Goal: Information Seeking & Learning: Learn about a topic

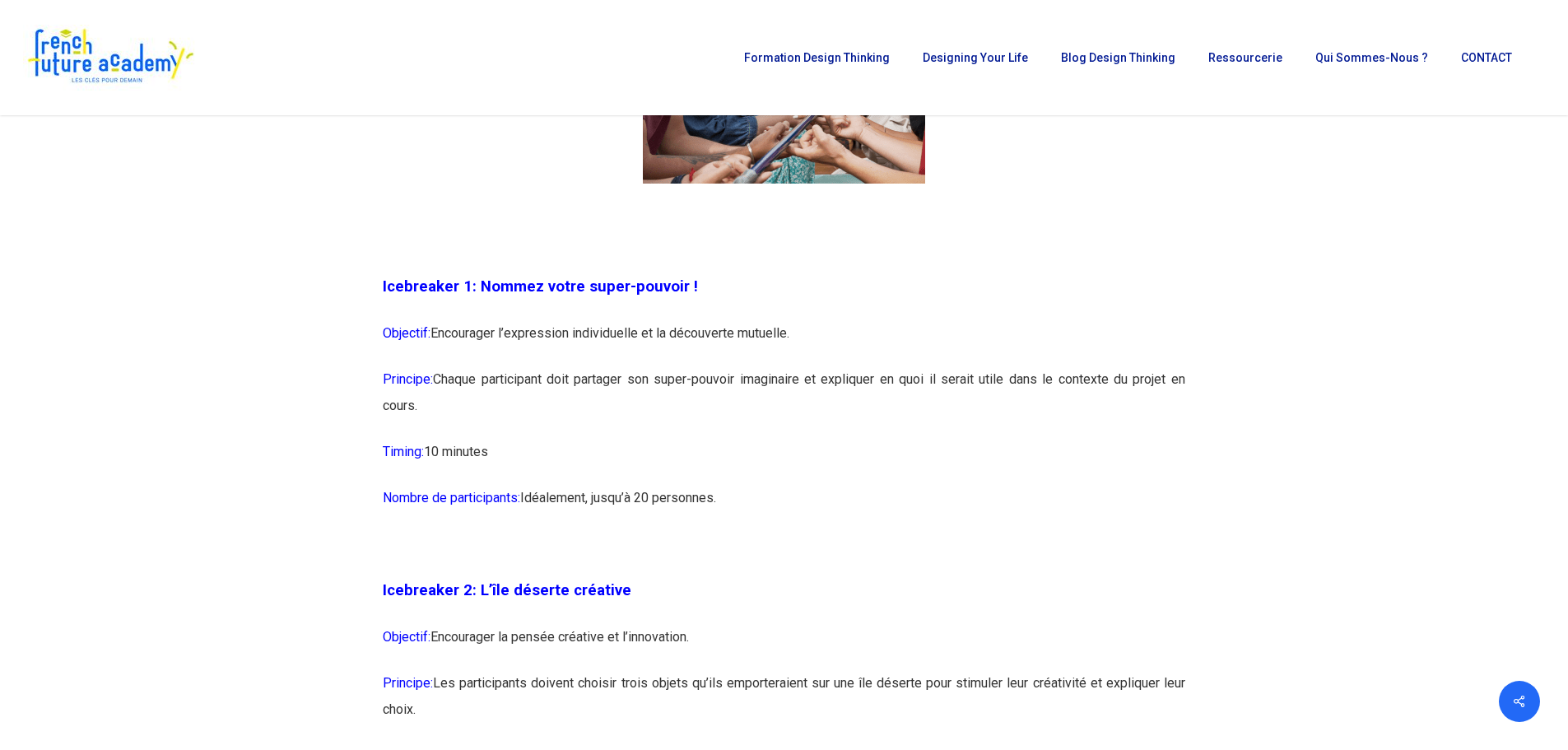
scroll to position [1235, 0]
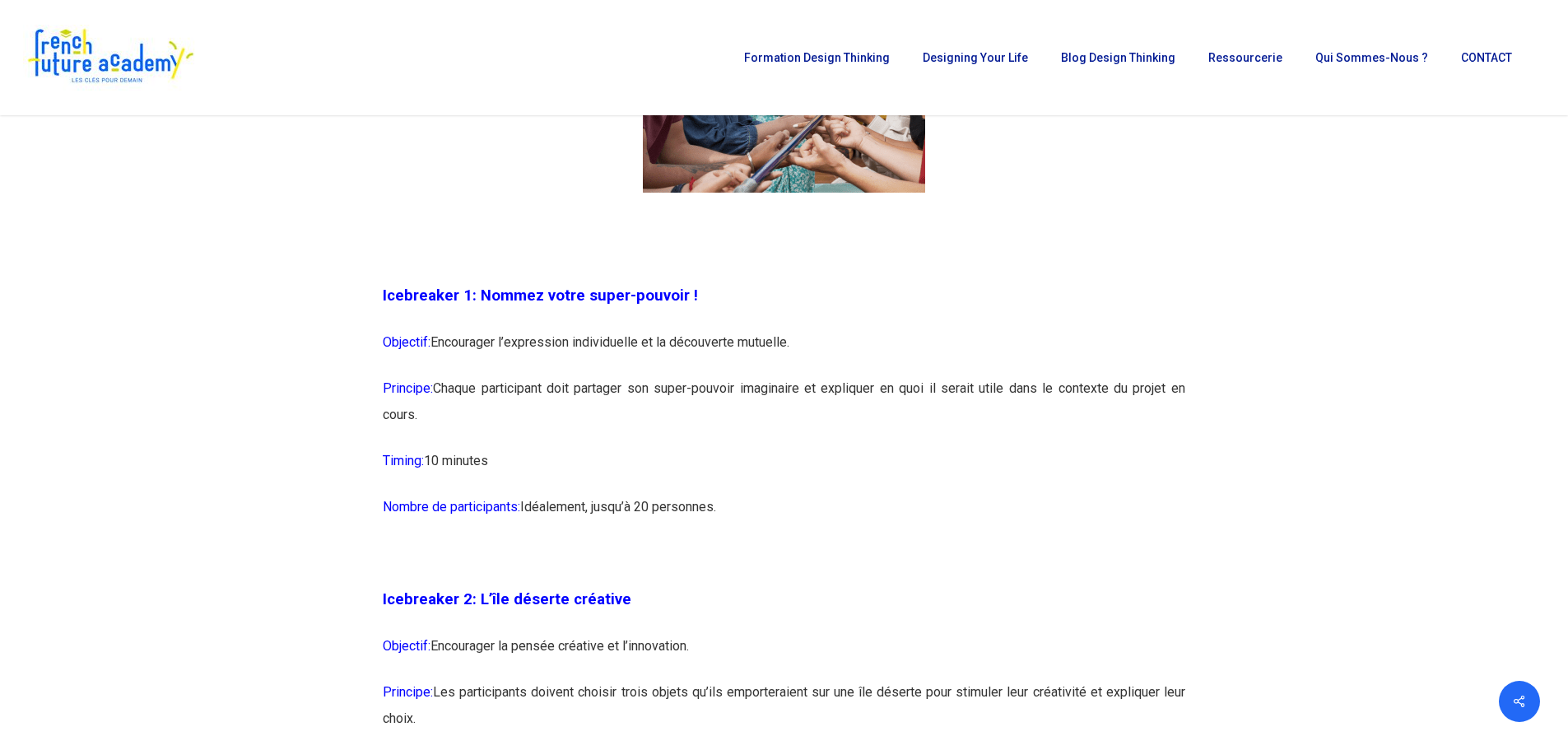
click at [927, 505] on p "Nombre de participants: [GEOGRAPHIC_DATA], jusqu’à 20 personnes." at bounding box center [784, 517] width 802 height 46
click at [688, 402] on p "Principe: Chaque participant doit partager son super-pouvoir imaginaire et expl…" at bounding box center [784, 412] width 802 height 72
click at [624, 365] on p "Objectif: Encourager l’expression individuelle et la découverte mutuelle." at bounding box center [784, 352] width 802 height 46
drag, startPoint x: 399, startPoint y: 298, endPoint x: 738, endPoint y: 512, distance: 400.9
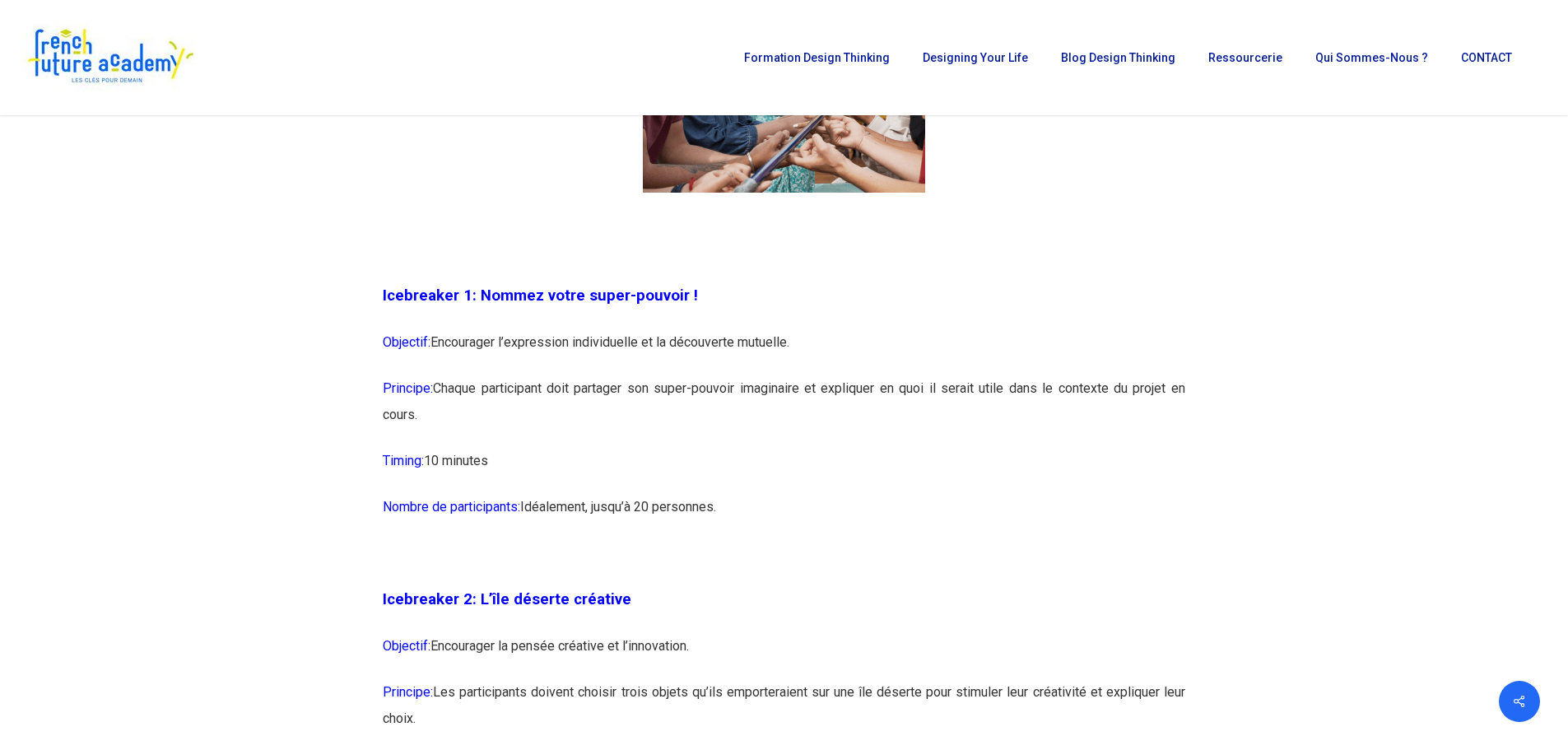
copy div "Icebreaker 1: Nommez votre super-pouvoir ! Objectif: Encourager l’expression in…"
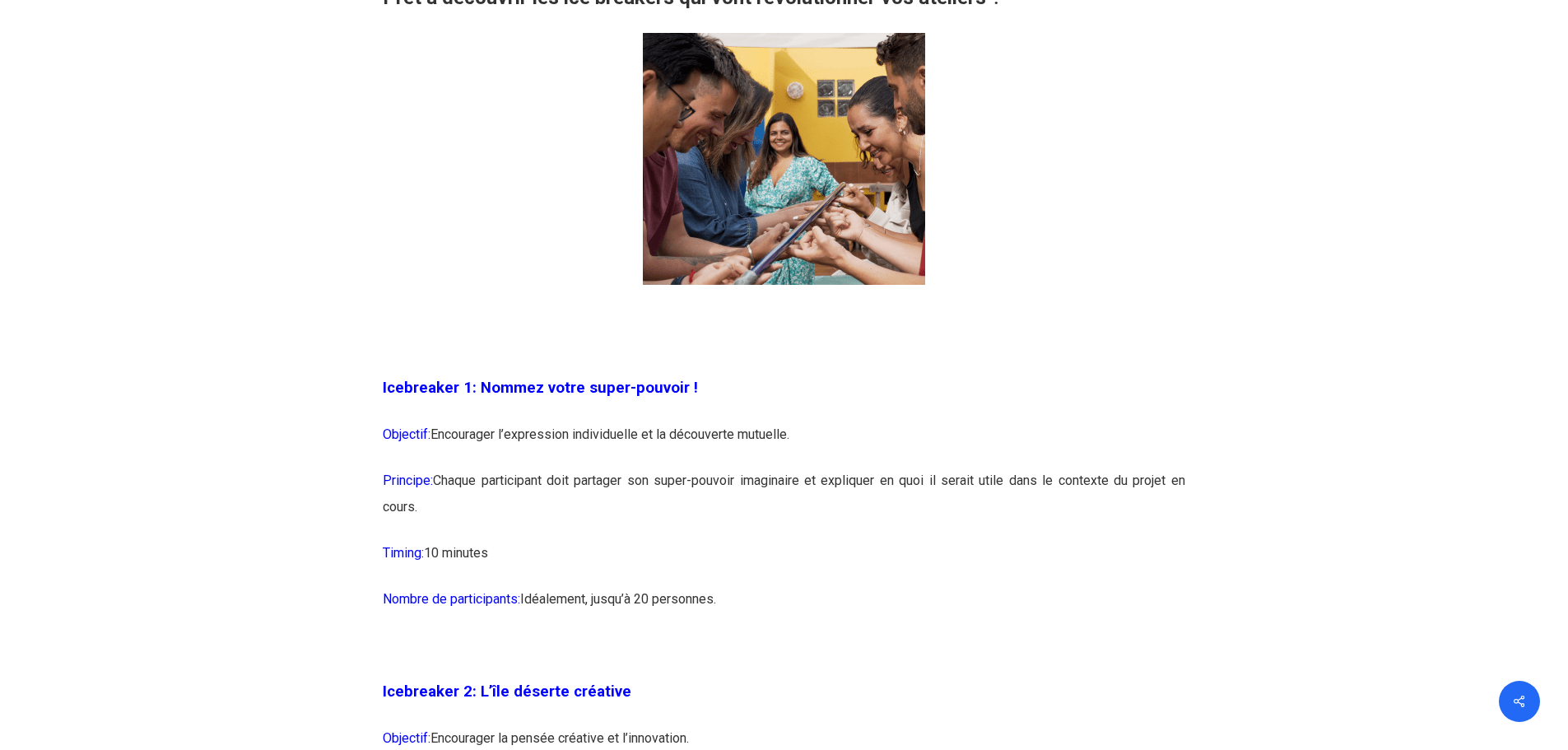
scroll to position [1145, 0]
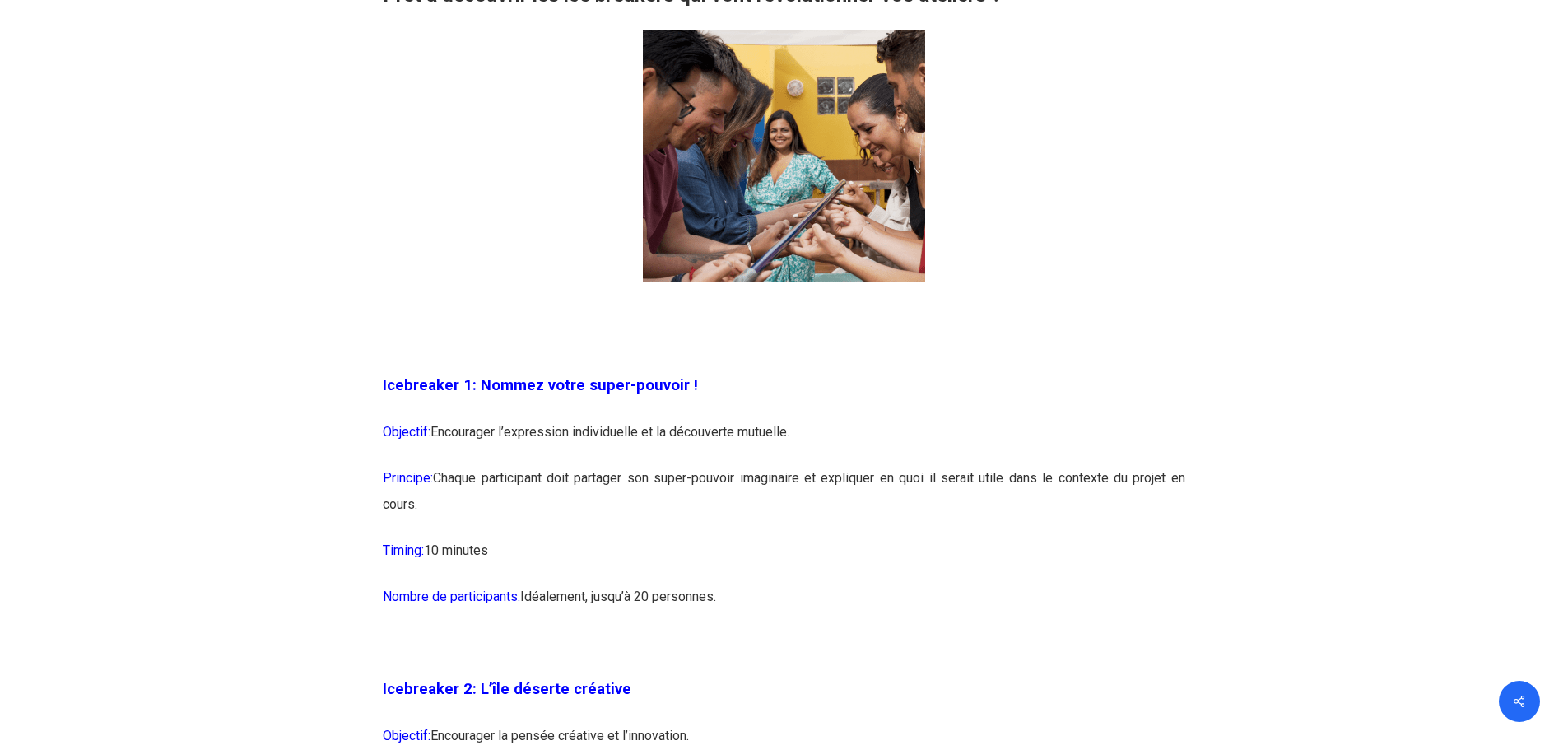
click at [903, 515] on p "Principe: Chaque participant doit partager son super-pouvoir imaginaire et expl…" at bounding box center [784, 502] width 802 height 72
click at [635, 435] on p "Objectif: Encourager l’expression individuelle et la découverte mutuelle." at bounding box center [784, 442] width 802 height 46
click at [568, 456] on p "Objectif: Encourager l’expression individuelle et la découverte mutuelle." at bounding box center [784, 442] width 802 height 46
click at [557, 475] on p "Principe: Chaque participant doit partager son super-pouvoir imaginaire et expl…" at bounding box center [784, 502] width 802 height 72
click at [714, 481] on p "Principe: Chaque participant doit partager son super-pouvoir imaginaire et expl…" at bounding box center [784, 502] width 802 height 72
